Goal: Navigation & Orientation: Find specific page/section

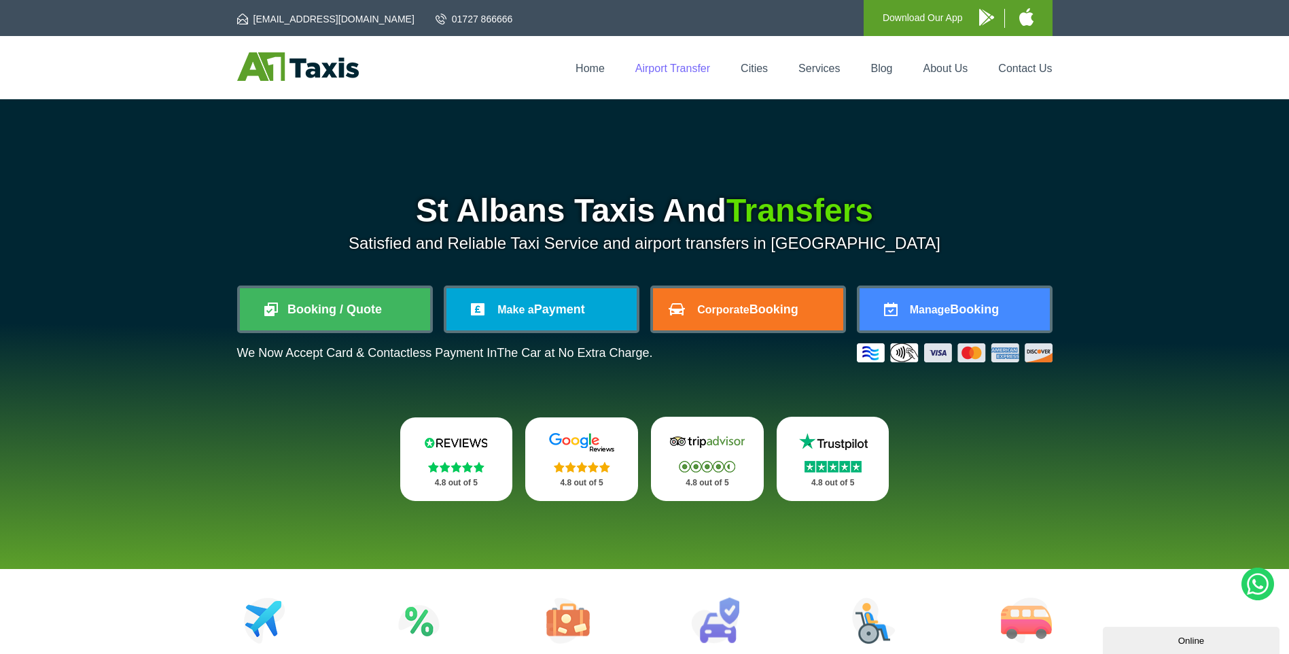
click at [681, 68] on link "Airport Transfer" at bounding box center [672, 69] width 75 height 12
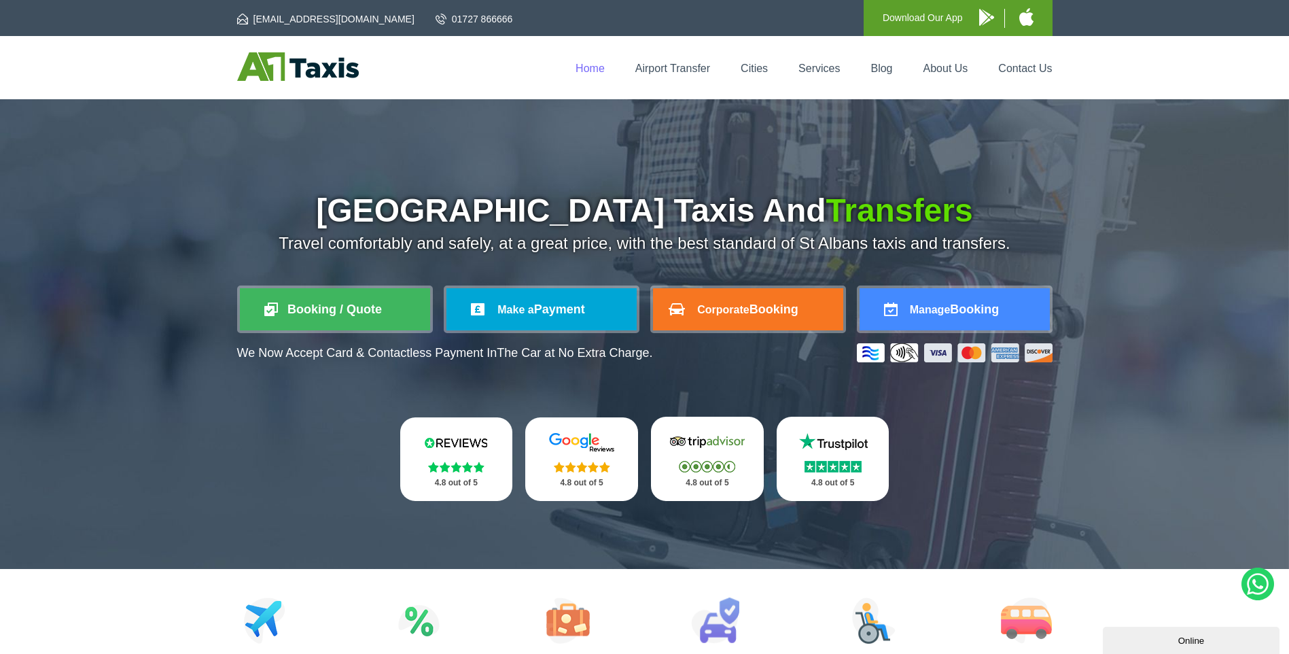
click at [595, 69] on link "Home" at bounding box center [590, 69] width 29 height 12
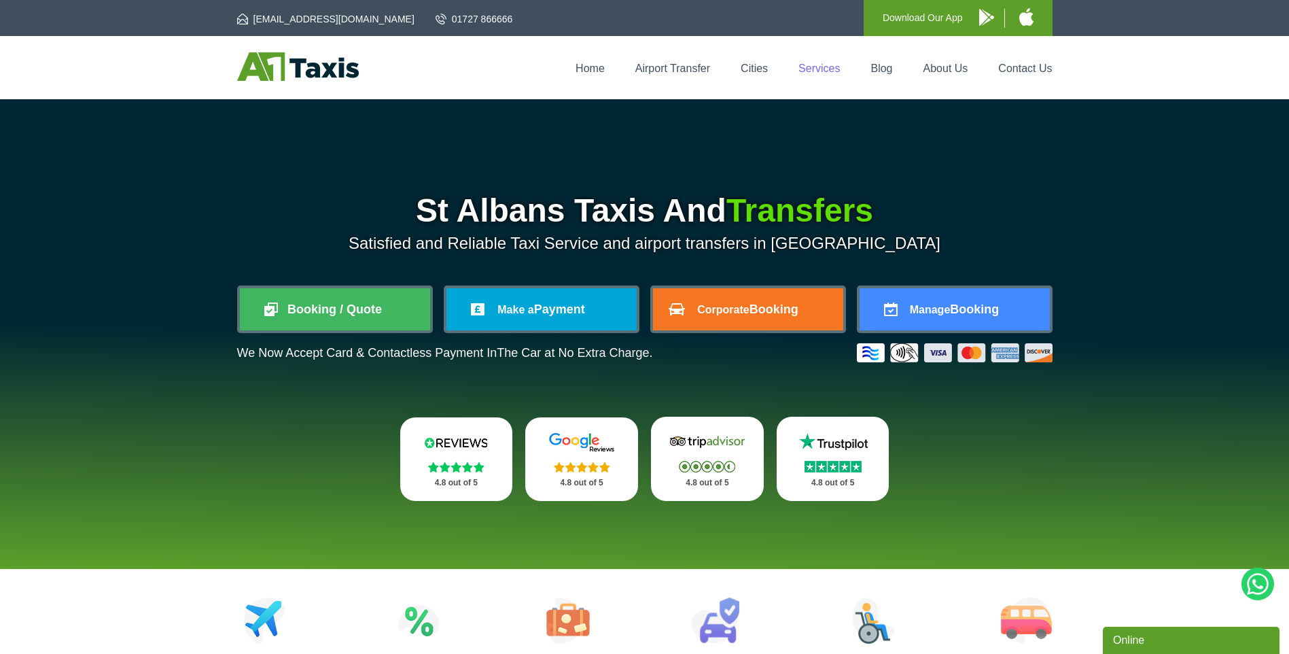
click at [820, 66] on link "Services" at bounding box center [819, 69] width 41 height 12
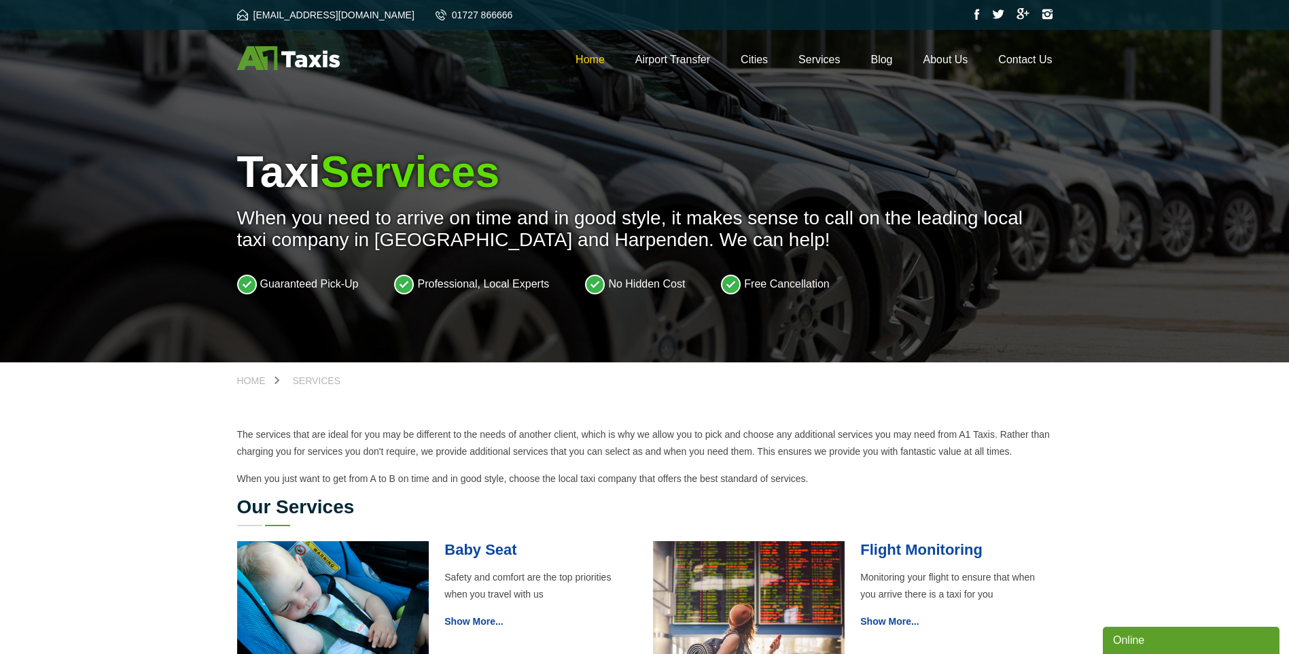
click at [599, 58] on link "Home" at bounding box center [590, 60] width 29 height 12
